Goal: Information Seeking & Learning: Learn about a topic

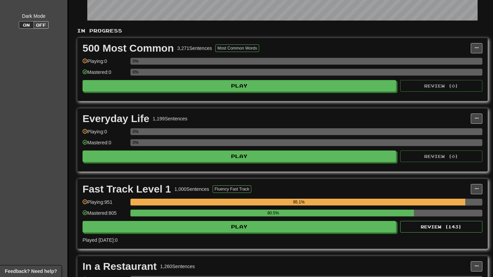
scroll to position [142, 0]
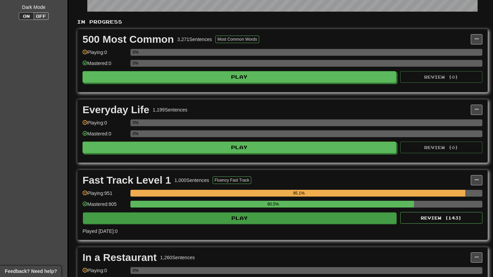
click at [322, 219] on button "Play" at bounding box center [240, 219] width 314 height 12
select select "**"
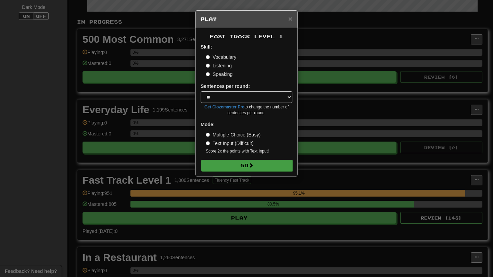
click at [251, 163] on span at bounding box center [251, 165] width 5 height 5
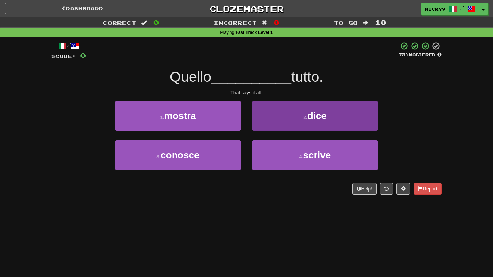
click at [285, 112] on button "2 . dice" at bounding box center [315, 116] width 127 height 30
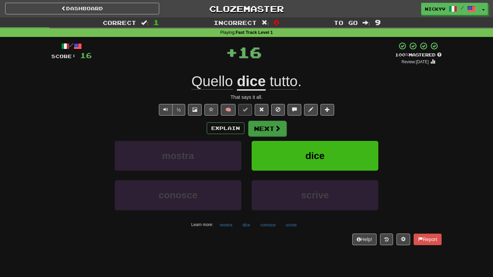
click at [269, 132] on button "Next" at bounding box center [267, 129] width 38 height 16
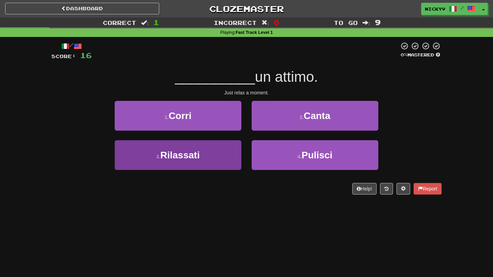
click at [225, 148] on button "3 . Rilassati" at bounding box center [178, 155] width 127 height 30
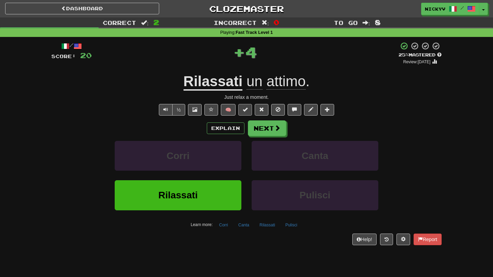
click at [243, 110] on span at bounding box center [245, 109] width 5 height 5
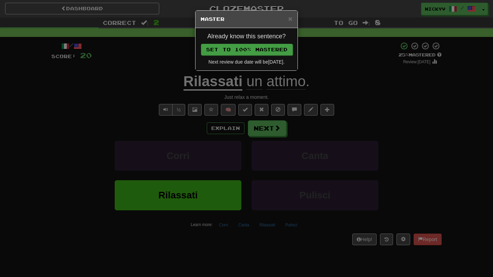
click at [247, 51] on button "Set to 100% Mastered" at bounding box center [247, 50] width 92 height 12
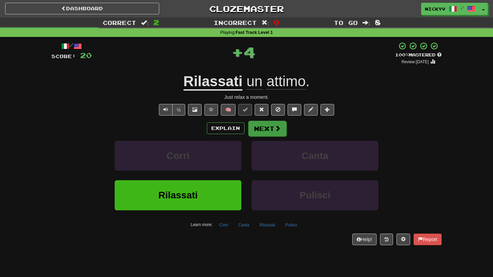
click at [254, 124] on button "Next" at bounding box center [267, 129] width 38 height 16
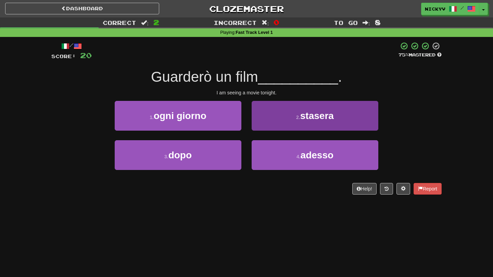
click at [255, 124] on button "2 . stasera" at bounding box center [315, 116] width 127 height 30
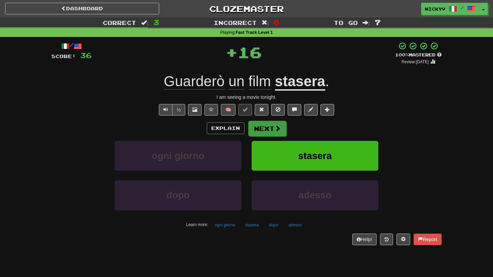
click at [263, 130] on button "Next" at bounding box center [267, 129] width 38 height 16
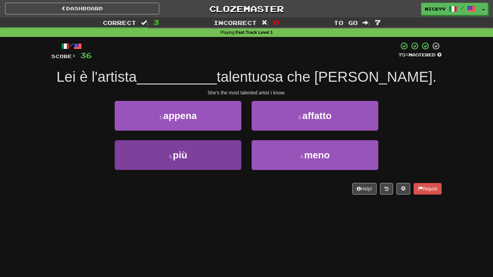
click at [227, 156] on button "3 . più" at bounding box center [178, 155] width 127 height 30
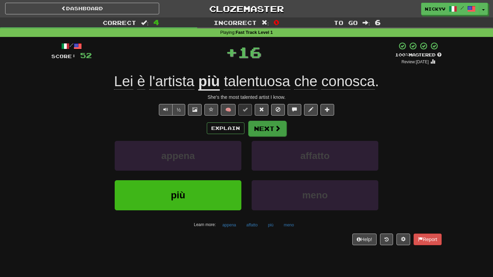
click at [253, 128] on button "Next" at bounding box center [267, 129] width 38 height 16
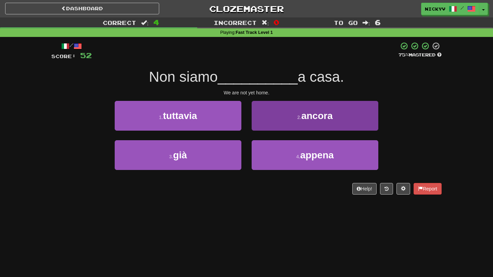
click at [272, 117] on button "2 . ancora" at bounding box center [315, 116] width 127 height 30
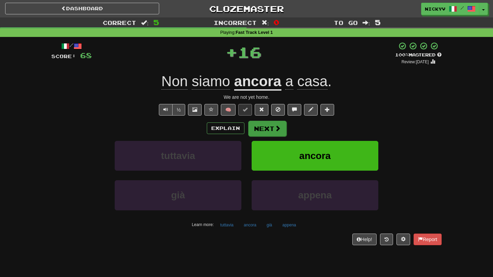
click at [258, 129] on button "Next" at bounding box center [267, 129] width 38 height 16
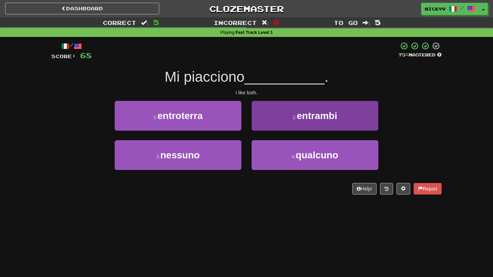
click at [276, 117] on button "2 . entrambi" at bounding box center [315, 116] width 127 height 30
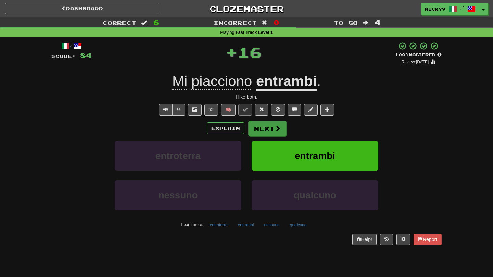
click at [268, 125] on button "Next" at bounding box center [267, 129] width 38 height 16
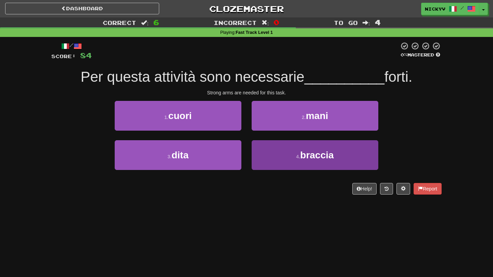
click at [262, 147] on button "4 . braccia" at bounding box center [315, 155] width 127 height 30
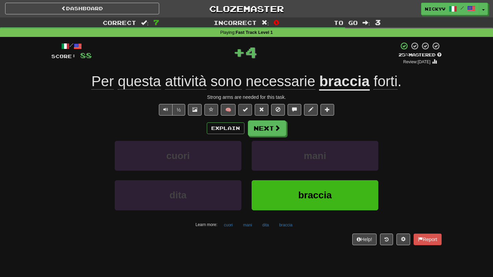
click at [248, 111] on button at bounding box center [245, 110] width 14 height 12
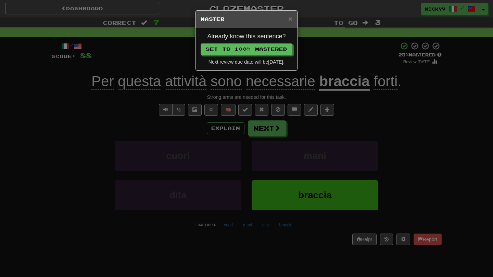
click at [266, 41] on div "Already know this sentence? Set to 100% Mastered Next review due date will be 2…" at bounding box center [246, 49] width 102 height 42
click at [266, 47] on button "Set to 100% Mastered" at bounding box center [247, 50] width 92 height 12
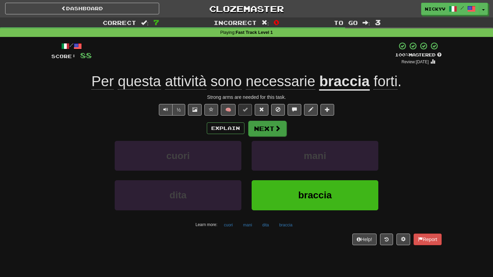
click at [263, 127] on button "Next" at bounding box center [267, 129] width 38 height 16
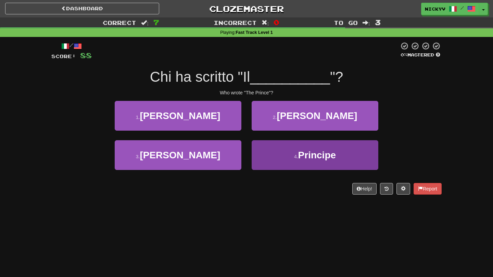
click at [269, 150] on button "4 . Principe" at bounding box center [315, 155] width 127 height 30
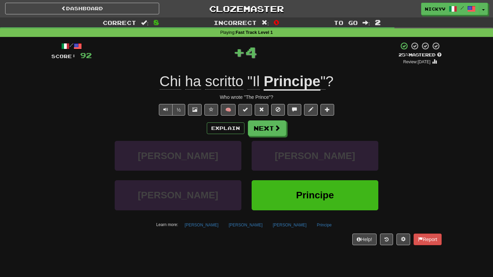
click at [249, 112] on button at bounding box center [245, 110] width 14 height 12
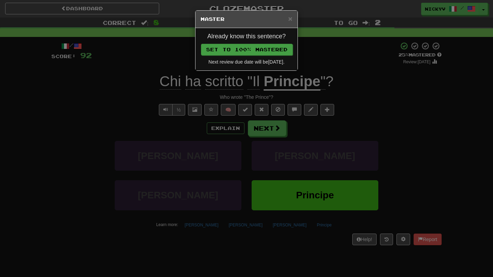
click at [251, 48] on button "Set to 100% Mastered" at bounding box center [247, 50] width 92 height 12
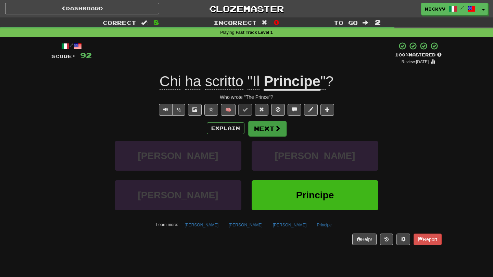
click at [261, 130] on button "Next" at bounding box center [267, 129] width 38 height 16
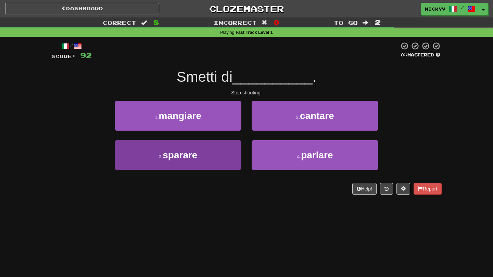
click at [230, 151] on button "3 . sparare" at bounding box center [178, 155] width 127 height 30
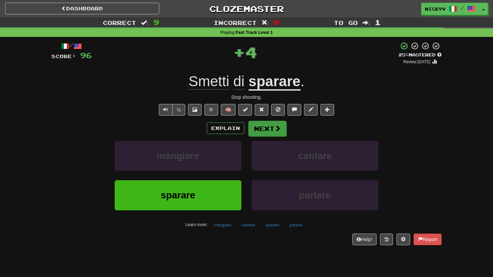
click at [268, 126] on button "Next" at bounding box center [267, 129] width 38 height 16
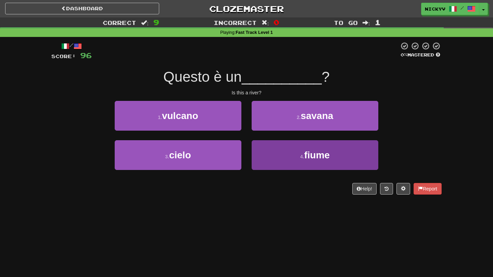
click at [281, 140] on button "4 . fiume" at bounding box center [315, 155] width 127 height 30
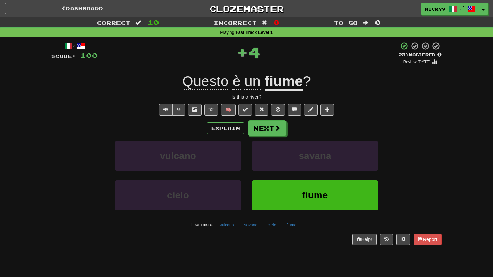
click at [248, 106] on button at bounding box center [245, 110] width 14 height 12
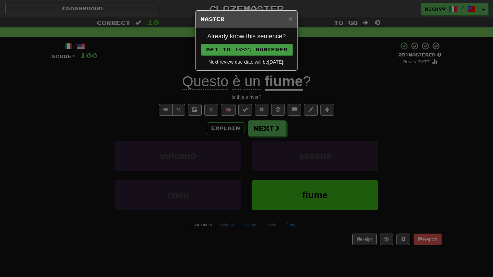
click at [257, 54] on button "Set to 100% Mastered" at bounding box center [247, 50] width 92 height 12
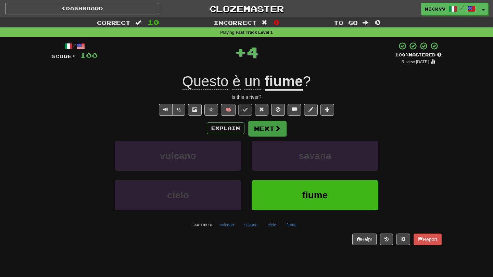
click at [275, 124] on button "Next" at bounding box center [267, 129] width 38 height 16
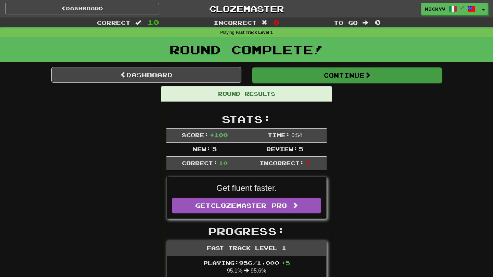
click at [283, 78] on button "Continue" at bounding box center [347, 75] width 190 height 16
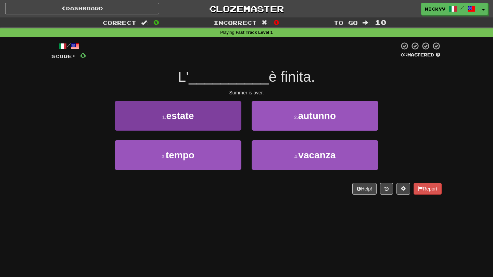
click at [218, 119] on button "1 . estate" at bounding box center [178, 116] width 127 height 30
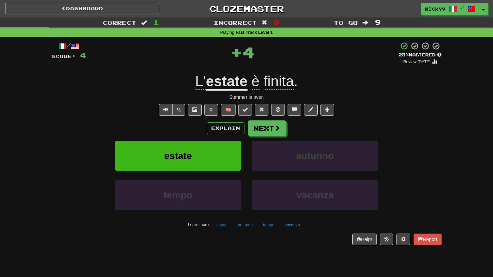
click at [243, 111] on span at bounding box center [245, 109] width 5 height 5
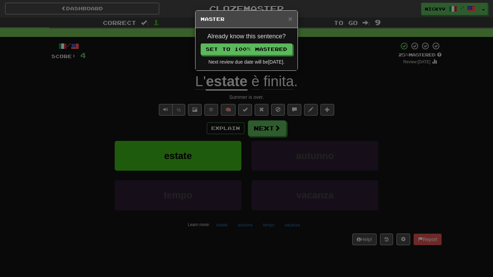
click at [255, 57] on div "Already know this sentence? Set to 100% Mastered Next review due date will be 2…" at bounding box center [246, 49] width 102 height 42
click at [253, 51] on button "Set to 100% Mastered" at bounding box center [247, 50] width 92 height 12
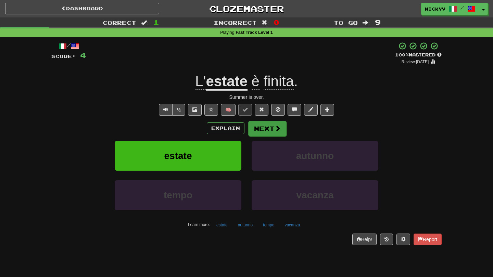
click at [250, 131] on button "Next" at bounding box center [267, 129] width 38 height 16
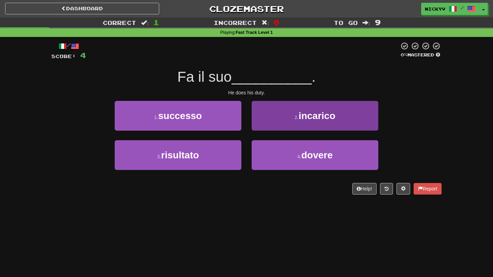
click at [278, 123] on button "2 . incarico" at bounding box center [315, 116] width 127 height 30
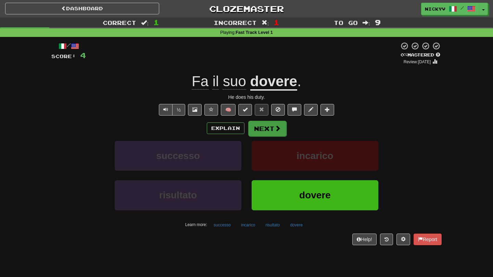
click at [265, 128] on button "Next" at bounding box center [267, 129] width 38 height 16
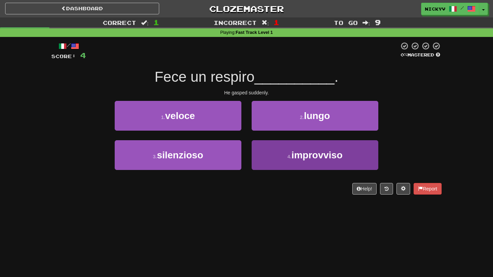
click at [263, 158] on button "4 . improvviso" at bounding box center [315, 155] width 127 height 30
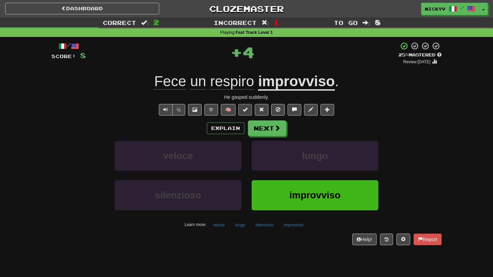
click at [246, 109] on span at bounding box center [245, 109] width 5 height 5
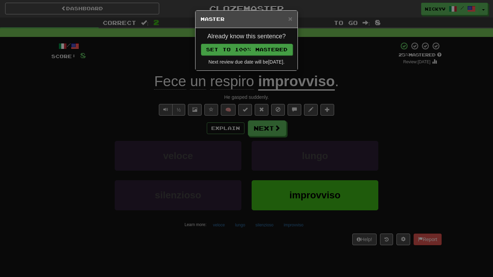
click at [262, 47] on button "Set to 100% Mastered" at bounding box center [247, 50] width 92 height 12
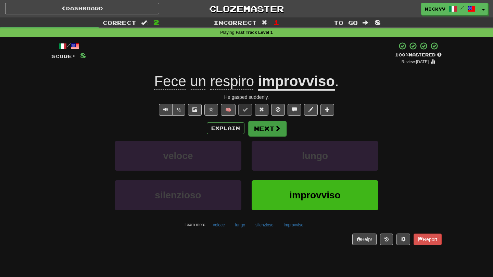
click at [264, 127] on button "Next" at bounding box center [267, 129] width 38 height 16
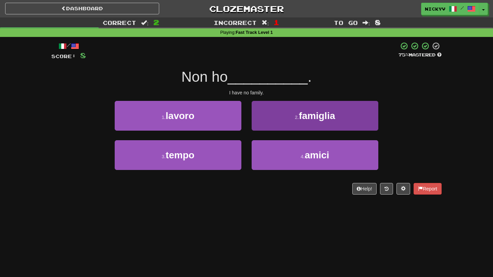
click at [276, 120] on button "2 . famiglia" at bounding box center [315, 116] width 127 height 30
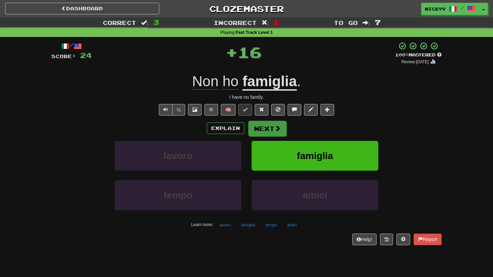
click at [262, 128] on button "Next" at bounding box center [267, 129] width 38 height 16
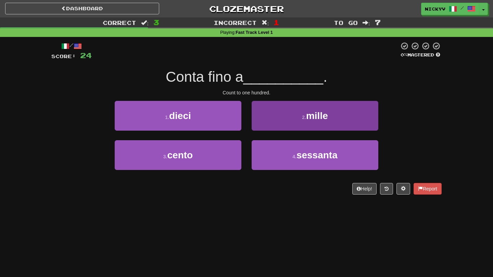
click at [263, 127] on button "2 . mille" at bounding box center [315, 116] width 127 height 30
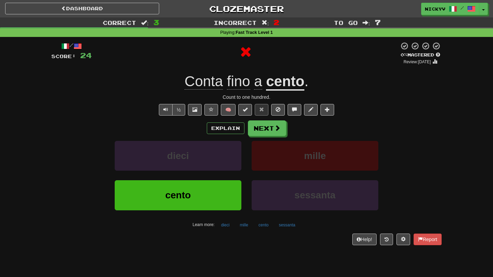
click at [263, 127] on button "Next" at bounding box center [267, 129] width 38 height 16
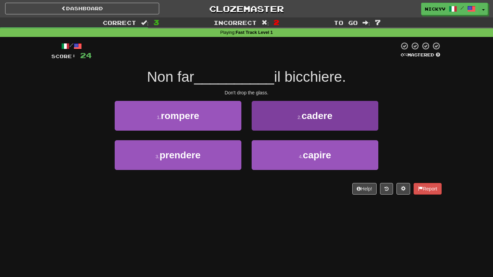
click at [286, 122] on button "2 . cadere" at bounding box center [315, 116] width 127 height 30
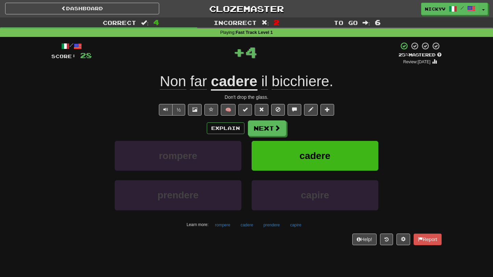
click at [248, 108] on button at bounding box center [245, 110] width 14 height 12
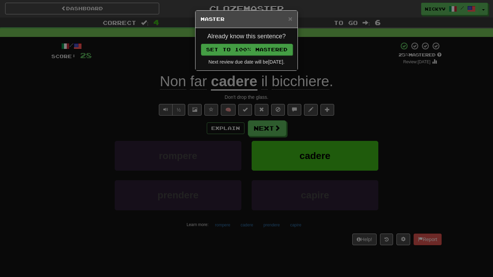
click at [262, 50] on button "Set to 100% Mastered" at bounding box center [247, 50] width 92 height 12
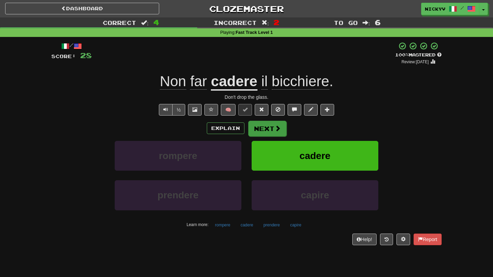
click at [266, 129] on button "Next" at bounding box center [267, 129] width 38 height 16
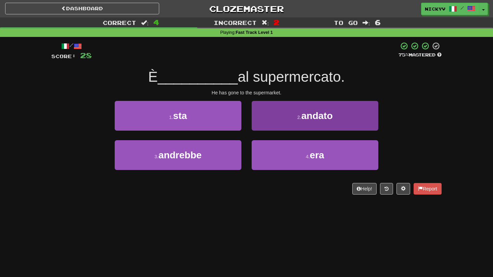
click at [296, 121] on button "2 . andato" at bounding box center [315, 116] width 127 height 30
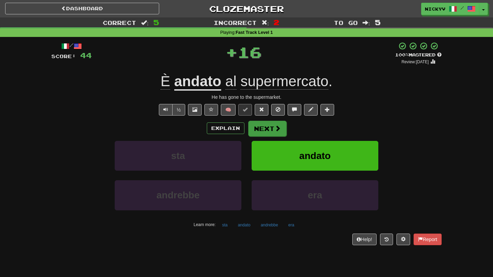
click at [268, 130] on button "Next" at bounding box center [267, 129] width 38 height 16
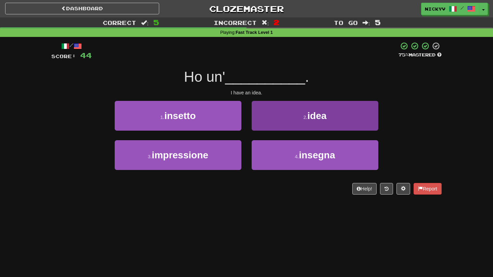
click at [262, 124] on button "2 . idea" at bounding box center [315, 116] width 127 height 30
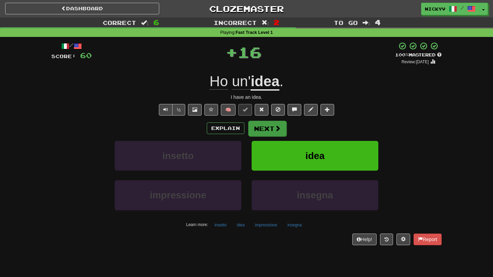
click at [265, 131] on button "Next" at bounding box center [267, 129] width 38 height 16
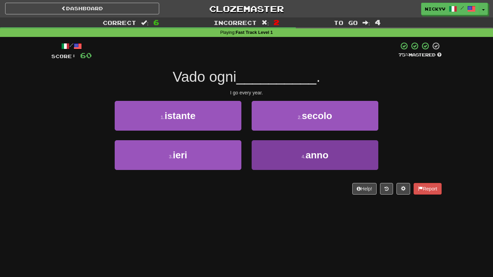
click at [270, 149] on button "4 . anno" at bounding box center [315, 155] width 127 height 30
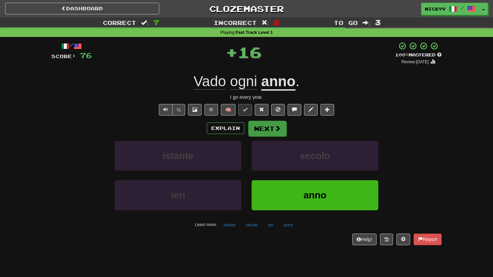
click at [261, 129] on button "Next" at bounding box center [267, 129] width 38 height 16
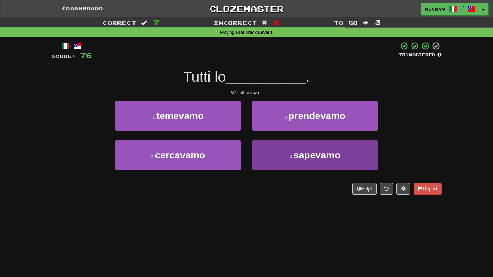
click at [264, 148] on button "4 . sapevamo" at bounding box center [315, 155] width 127 height 30
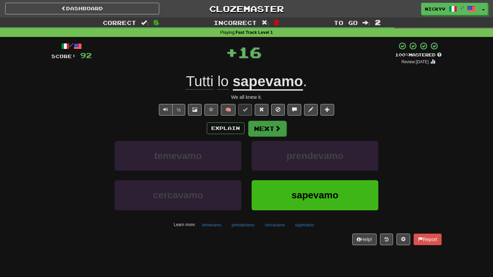
click at [263, 132] on button "Next" at bounding box center [267, 129] width 38 height 16
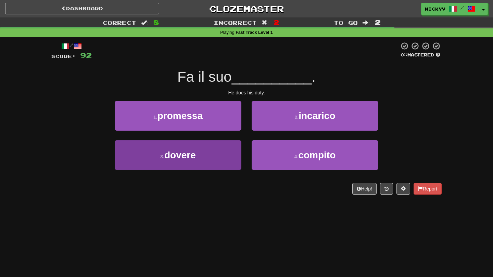
click at [207, 161] on button "3 . dovere" at bounding box center [178, 155] width 127 height 30
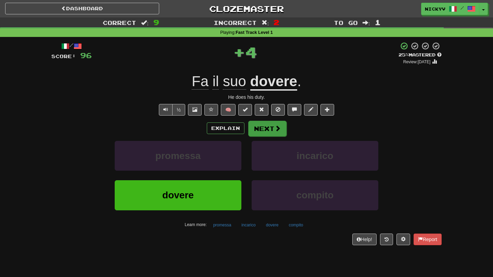
click at [265, 125] on button "Next" at bounding box center [267, 129] width 38 height 16
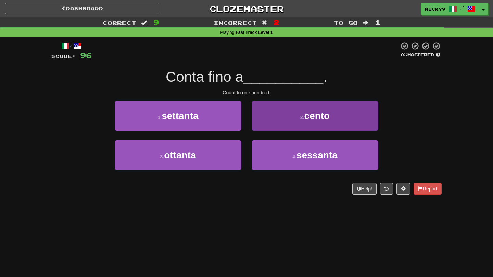
click at [261, 123] on button "2 . cento" at bounding box center [315, 116] width 127 height 30
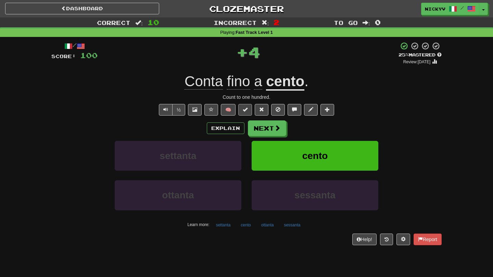
click at [244, 112] on button at bounding box center [245, 110] width 14 height 12
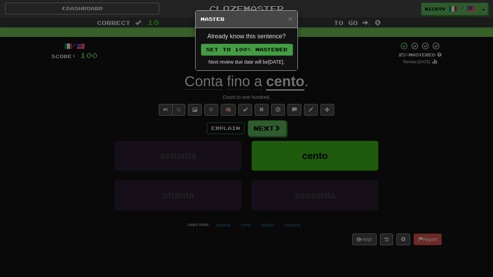
click at [252, 48] on button "Set to 100% Mastered" at bounding box center [247, 50] width 92 height 12
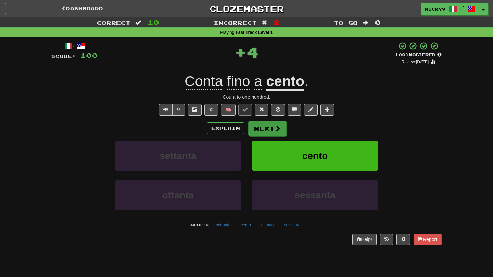
click at [254, 132] on button "Next" at bounding box center [267, 129] width 38 height 16
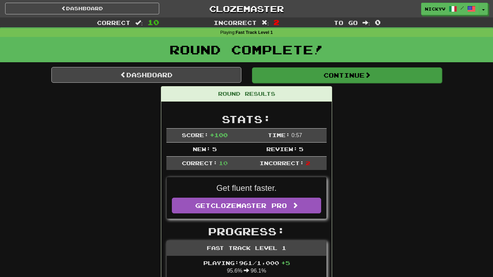
click at [287, 67] on button "Continue" at bounding box center [347, 75] width 190 height 16
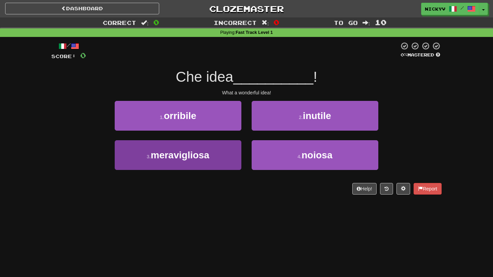
click at [210, 146] on button "3 . meravigliosa" at bounding box center [178, 155] width 127 height 30
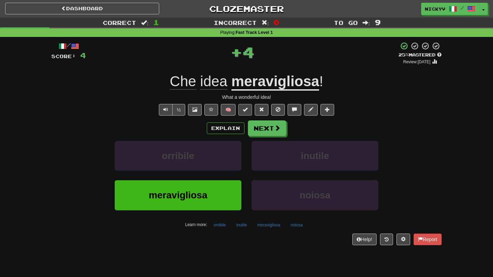
click at [246, 107] on span at bounding box center [245, 109] width 5 height 5
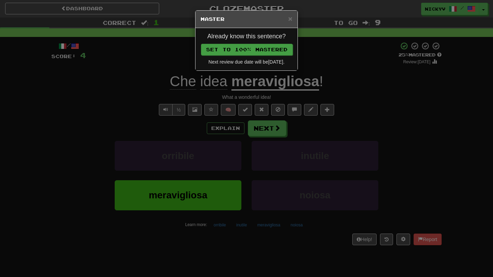
click at [269, 51] on button "Set to 100% Mastered" at bounding box center [247, 50] width 92 height 12
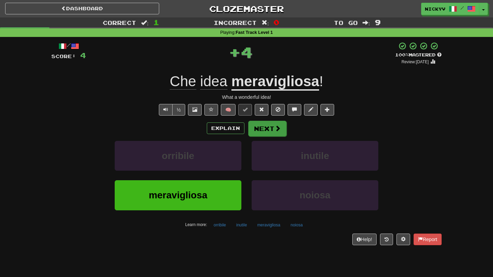
click at [263, 124] on button "Next" at bounding box center [267, 129] width 38 height 16
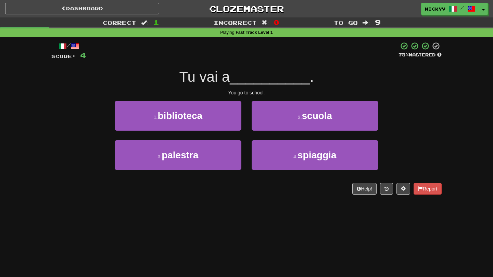
click at [263, 124] on button "2 . scuola" at bounding box center [315, 116] width 127 height 30
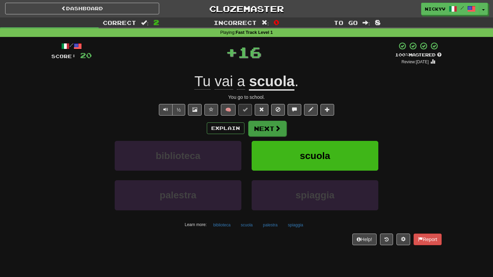
click at [260, 128] on button "Next" at bounding box center [267, 129] width 38 height 16
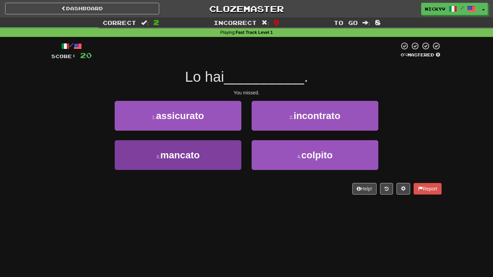
click at [220, 146] on button "3 . mancato" at bounding box center [178, 155] width 127 height 30
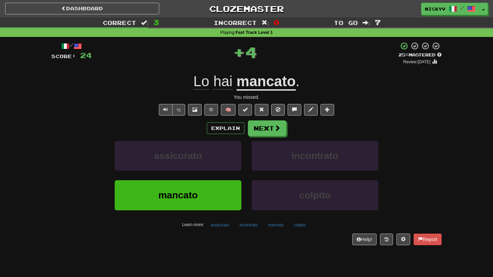
click at [250, 112] on button at bounding box center [245, 110] width 14 height 12
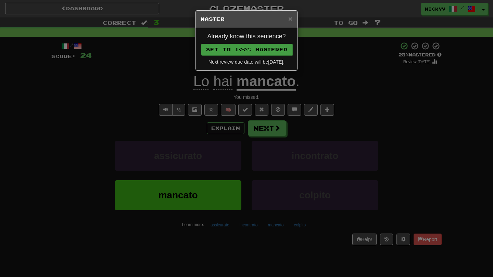
click at [253, 51] on button "Set to 100% Mastered" at bounding box center [247, 50] width 92 height 12
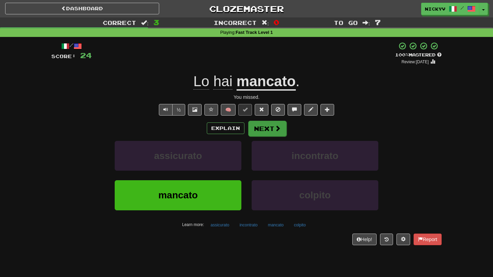
click at [263, 125] on button "Next" at bounding box center [267, 129] width 38 height 16
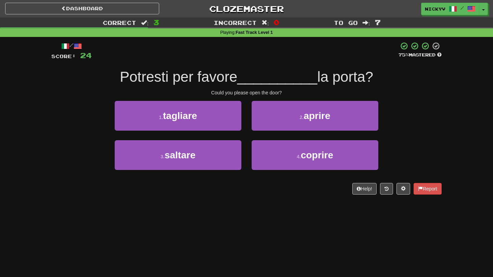
click at [263, 125] on button "2 . aprire" at bounding box center [315, 116] width 127 height 30
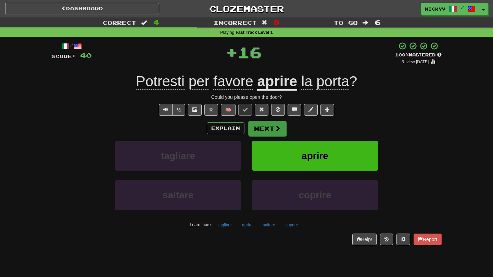
click at [261, 125] on button "Next" at bounding box center [267, 129] width 38 height 16
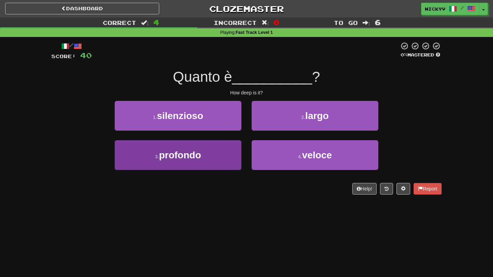
click at [230, 146] on button "3 . profondo" at bounding box center [178, 155] width 127 height 30
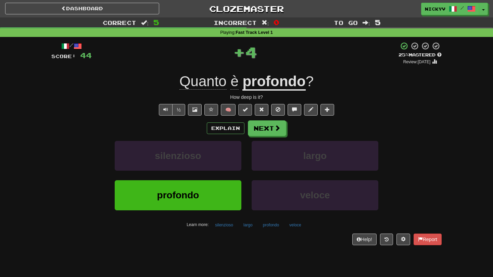
click at [249, 107] on button at bounding box center [245, 110] width 14 height 12
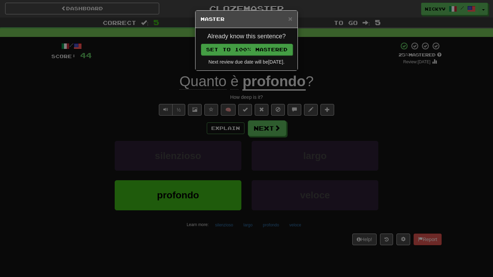
click at [249, 52] on button "Set to 100% Mastered" at bounding box center [247, 50] width 92 height 12
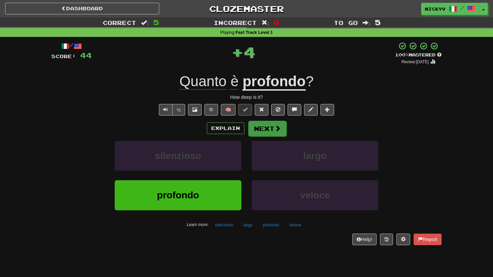
click at [256, 131] on button "Next" at bounding box center [267, 129] width 38 height 16
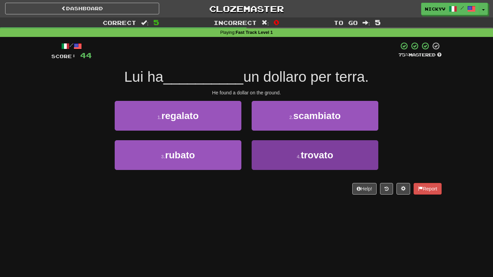
click at [279, 154] on button "4 . trovato" at bounding box center [315, 155] width 127 height 30
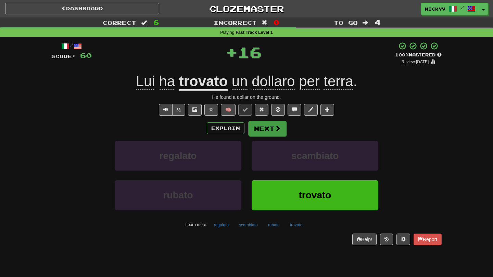
click at [262, 127] on button "Next" at bounding box center [267, 129] width 38 height 16
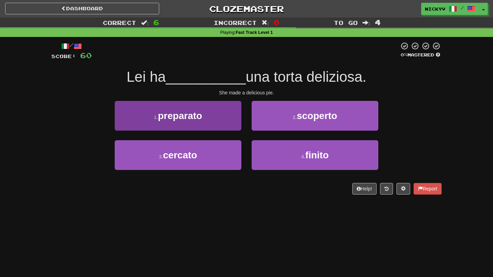
click at [223, 124] on button "1 . preparato" at bounding box center [178, 116] width 127 height 30
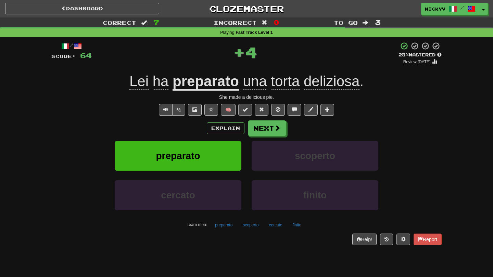
click at [248, 110] on button at bounding box center [245, 110] width 14 height 12
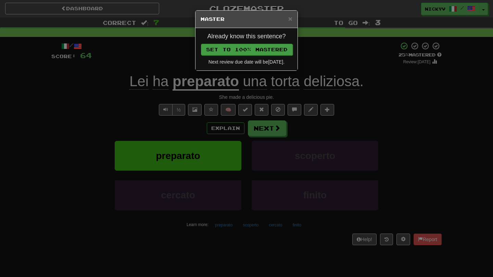
click at [260, 47] on button "Set to 100% Mastered" at bounding box center [247, 50] width 92 height 12
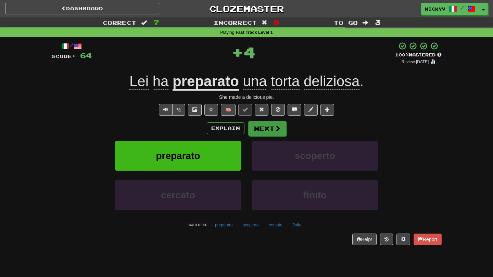
click at [263, 123] on button "Next" at bounding box center [267, 129] width 38 height 16
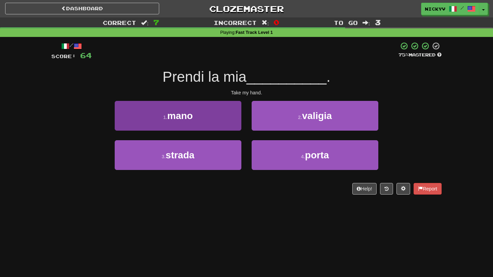
click at [223, 123] on button "1 . mano" at bounding box center [178, 116] width 127 height 30
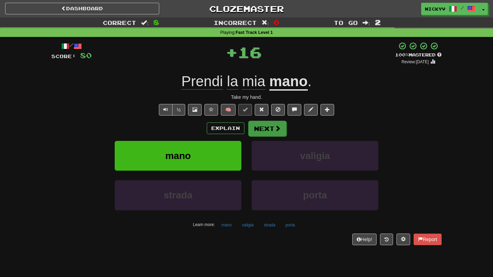
click at [256, 125] on button "Next" at bounding box center [267, 129] width 38 height 16
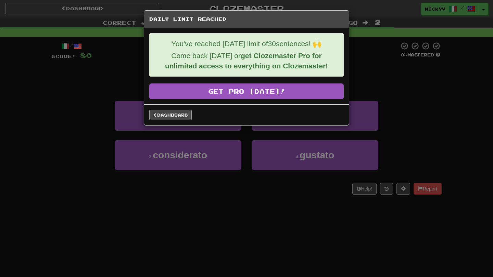
click at [168, 116] on link "Dashboard" at bounding box center [170, 115] width 42 height 10
